Goal: Information Seeking & Learning: Learn about a topic

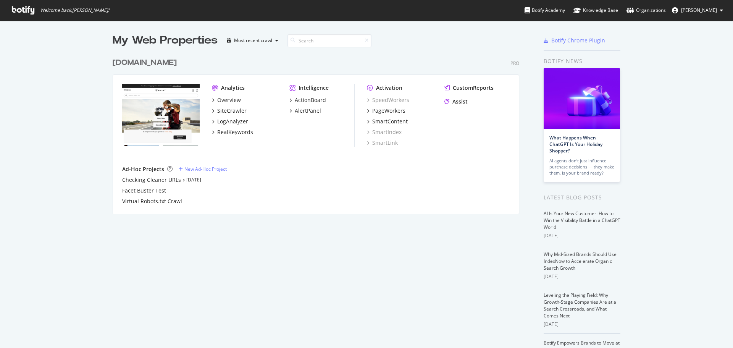
scroll to position [342, 721]
click at [233, 100] on div "Overview" at bounding box center [229, 100] width 24 height 8
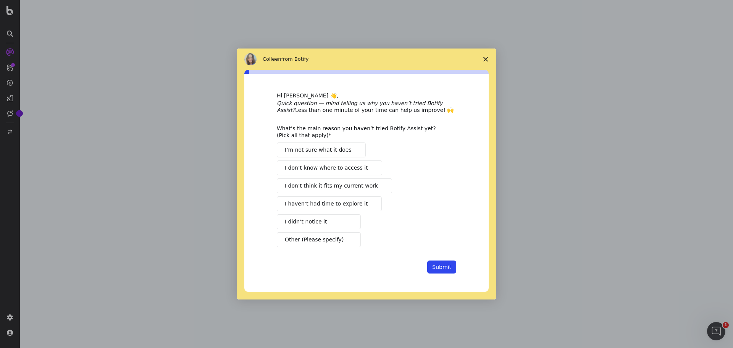
click at [486, 59] on icon "Close survey" at bounding box center [485, 59] width 5 height 5
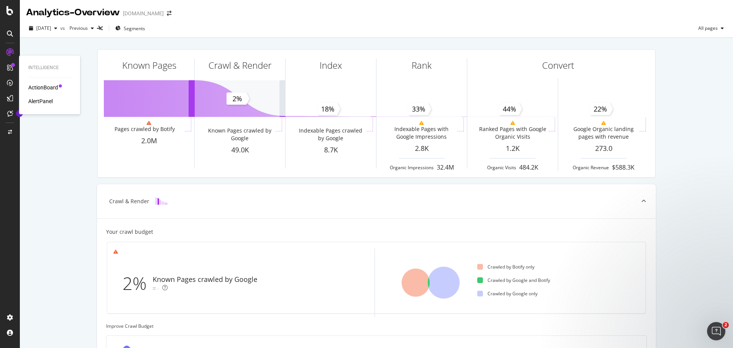
click at [40, 99] on div "AlertPanel" at bounding box center [40, 101] width 24 height 8
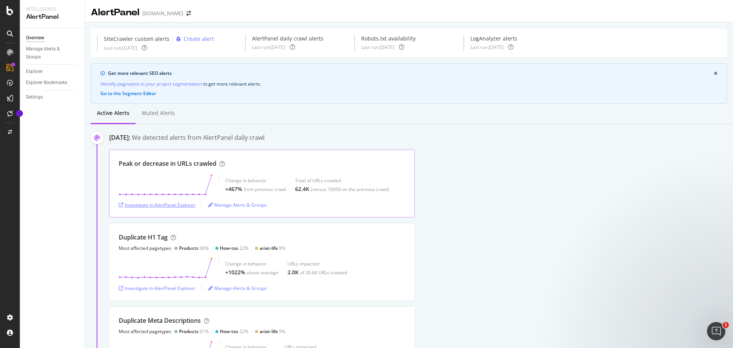
click at [178, 208] on div "Investigate in AlertPanel Explorer" at bounding box center [157, 204] width 77 height 6
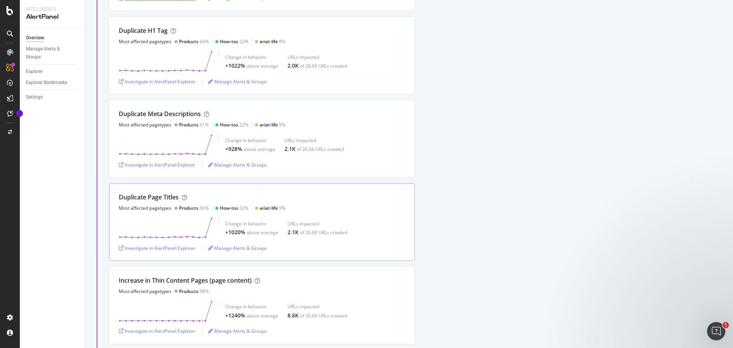
scroll to position [229, 0]
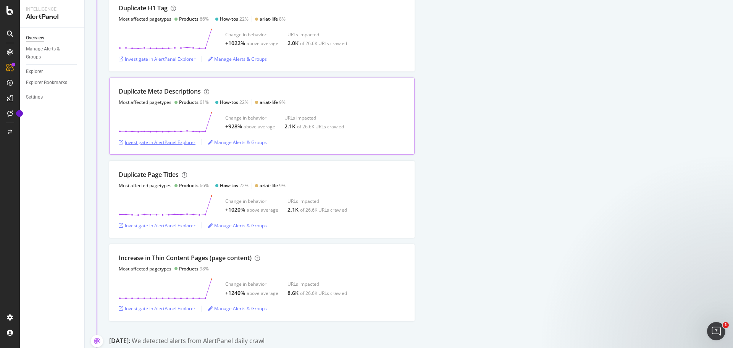
click at [182, 139] on div "Investigate in AlertPanel Explorer" at bounding box center [157, 142] width 77 height 6
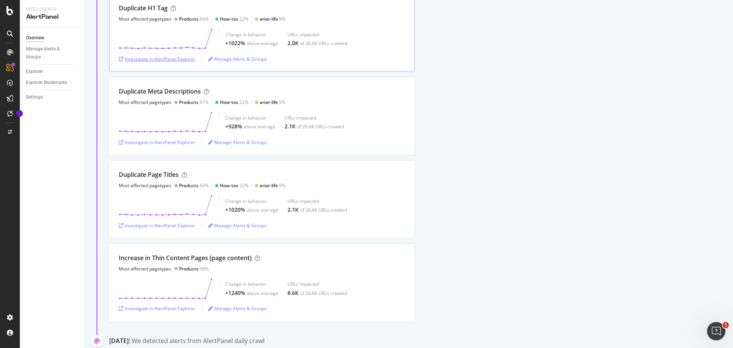
click at [169, 62] on div "Investigate in AlertPanel Explorer" at bounding box center [157, 58] width 77 height 11
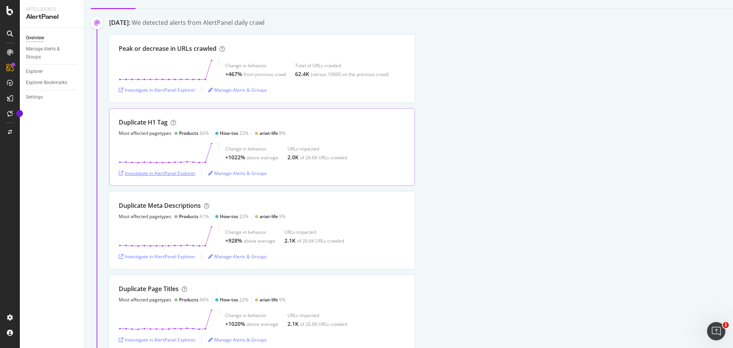
scroll to position [114, 0]
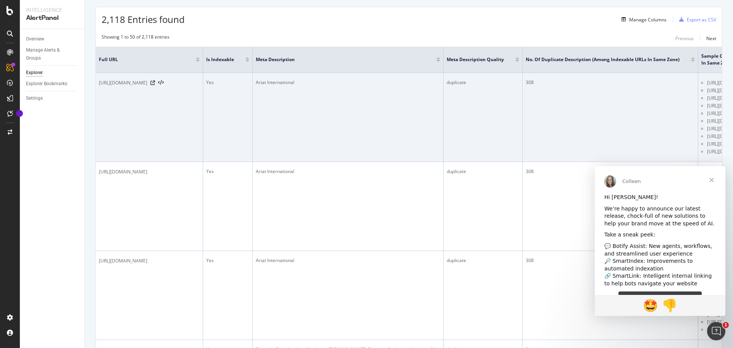
scroll to position [153, 0]
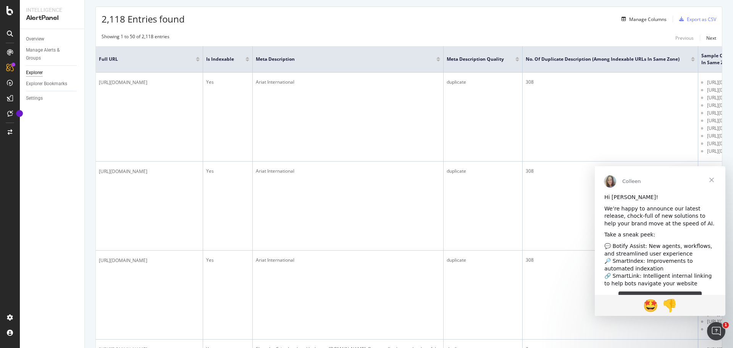
click at [711, 180] on span "Close" at bounding box center [710, 179] width 27 height 27
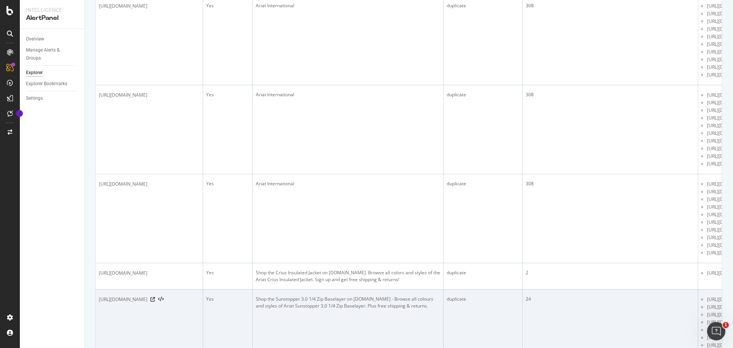
scroll to position [0, 0]
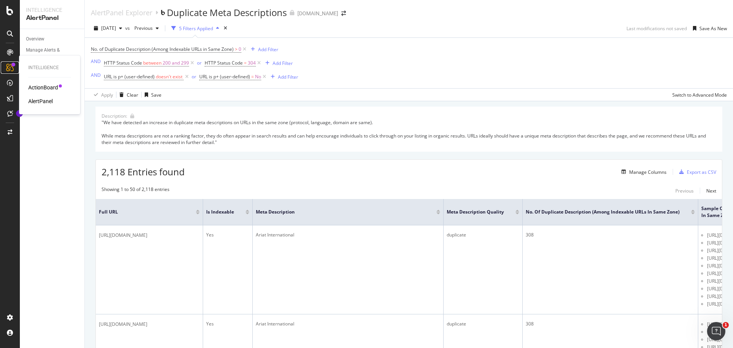
click at [13, 66] on div at bounding box center [13, 65] width 4 height 4
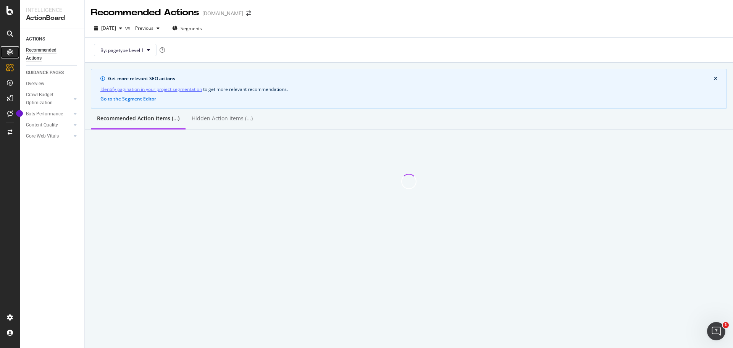
click at [8, 49] on icon at bounding box center [10, 52] width 6 height 6
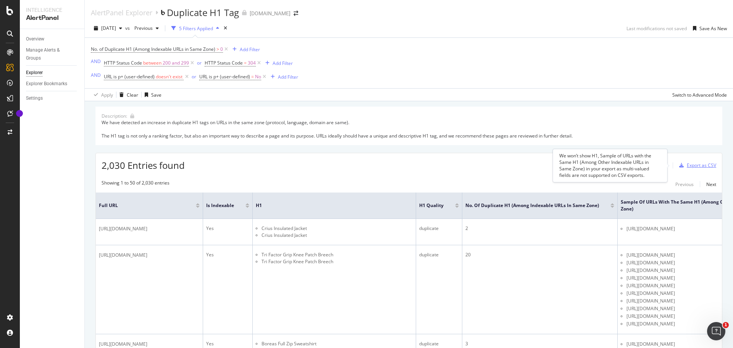
click at [677, 162] on div "Export as CSV" at bounding box center [696, 164] width 40 height 11
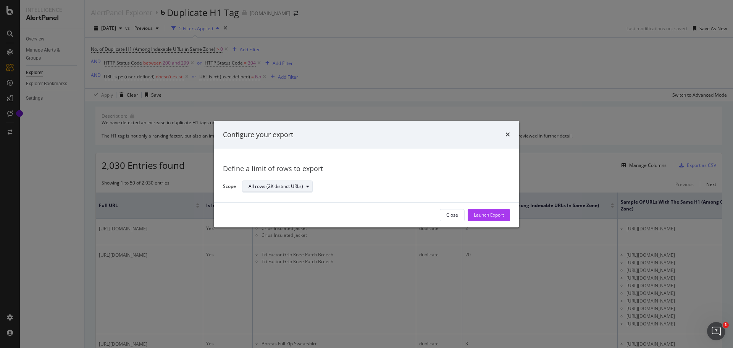
click at [274, 188] on div "All rows (2K distinct URLs)" at bounding box center [275, 186] width 55 height 5
click at [484, 213] on div "Launch Export" at bounding box center [489, 215] width 30 height 6
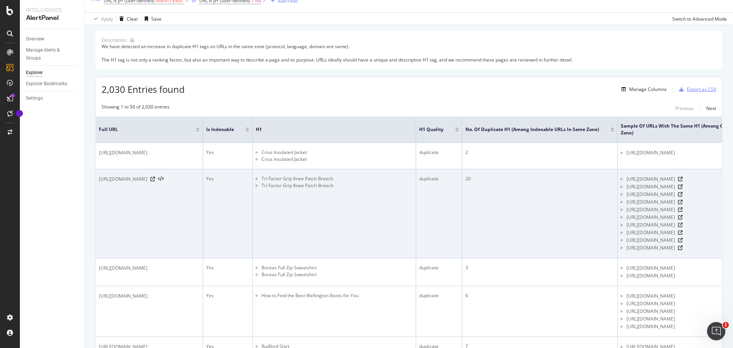
scroll to position [76, 0]
click at [155, 180] on icon at bounding box center [152, 178] width 5 height 5
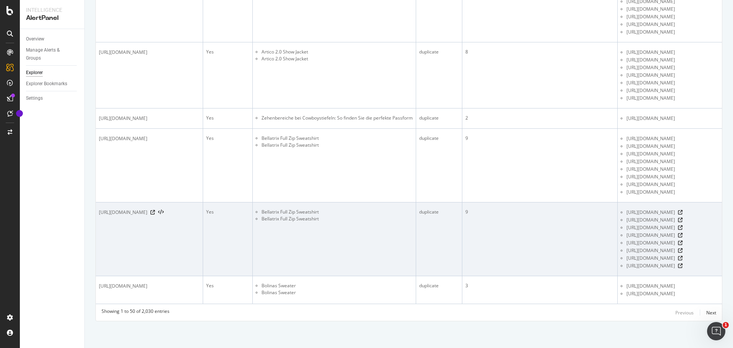
scroll to position [3012, 0]
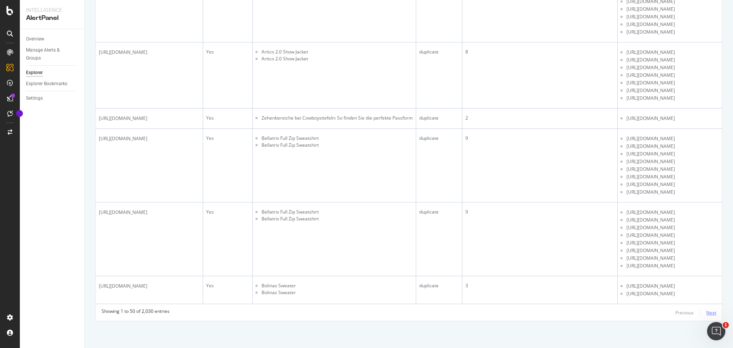
click at [706, 314] on div "Next" at bounding box center [711, 312] width 10 height 6
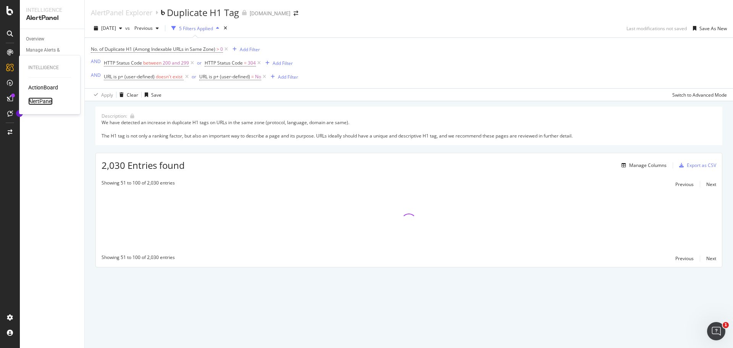
click at [39, 100] on div "AlertPanel" at bounding box center [40, 101] width 24 height 8
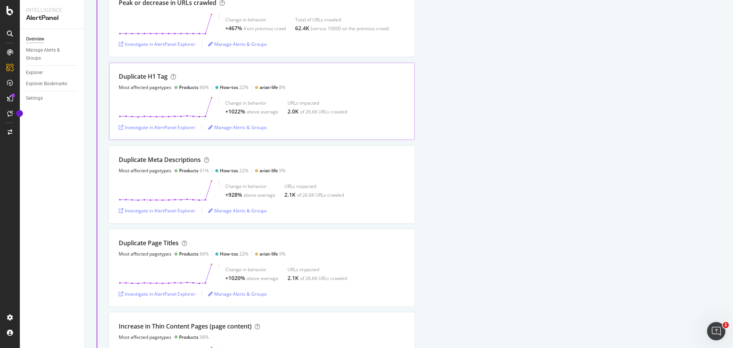
scroll to position [229, 0]
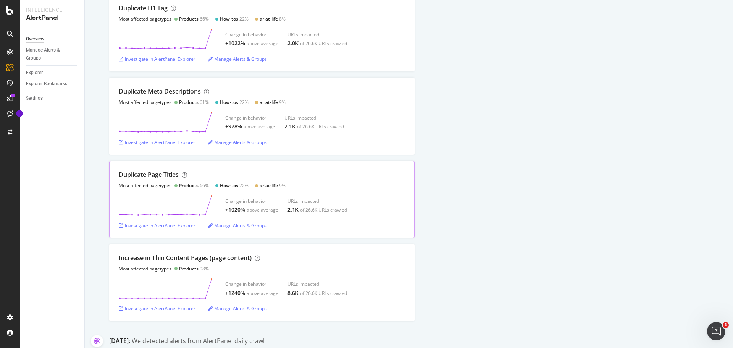
click at [170, 227] on div "Investigate in AlertPanel Explorer" at bounding box center [157, 225] width 77 height 6
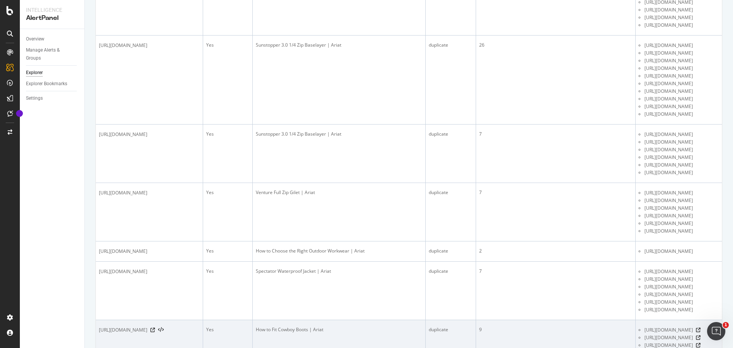
scroll to position [1526, 0]
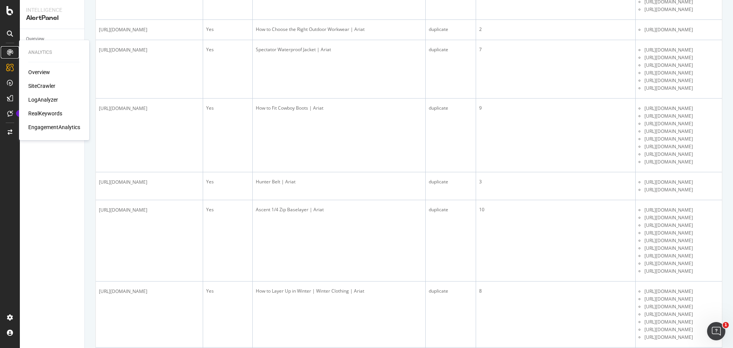
click at [12, 53] on icon at bounding box center [10, 52] width 6 height 6
